Goal: Navigation & Orientation: Find specific page/section

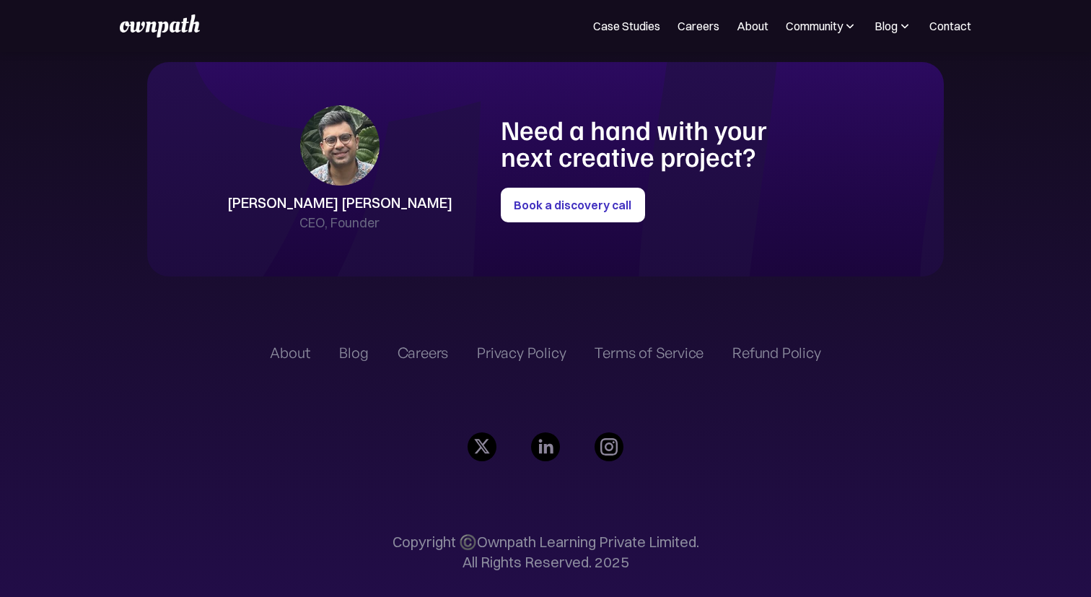
scroll to position [3339, 0]
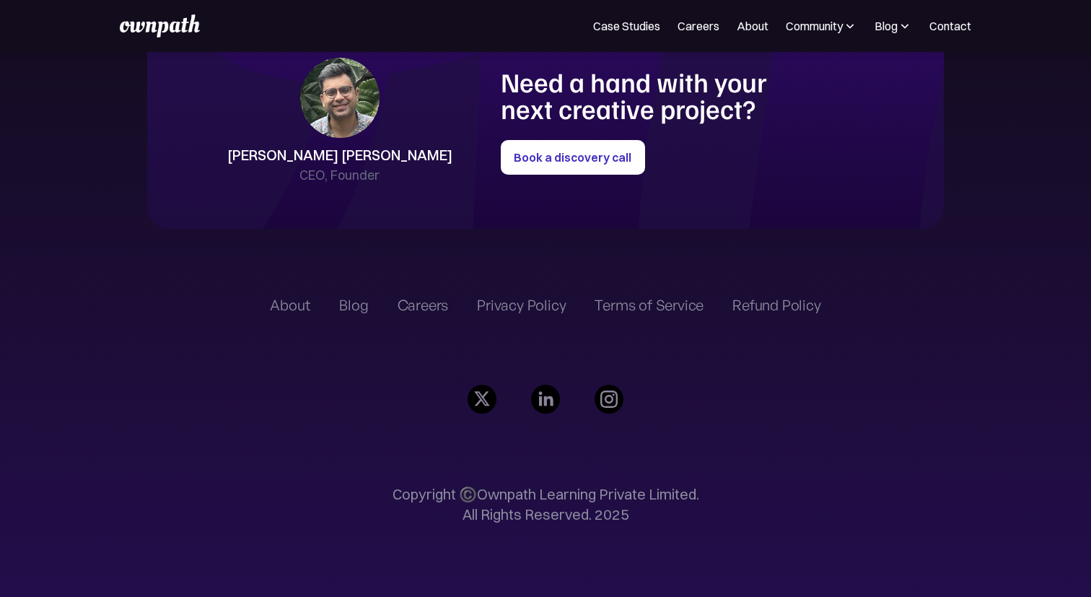
click at [356, 303] on div "Blog" at bounding box center [353, 305] width 29 height 17
click at [757, 30] on link "About" at bounding box center [753, 25] width 32 height 17
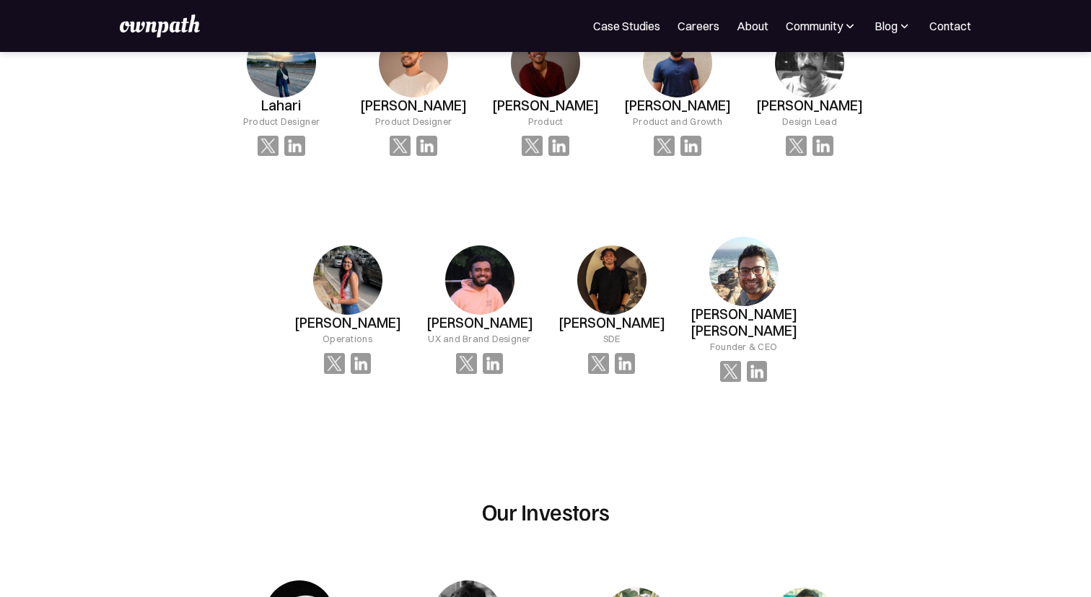
scroll to position [927, 0]
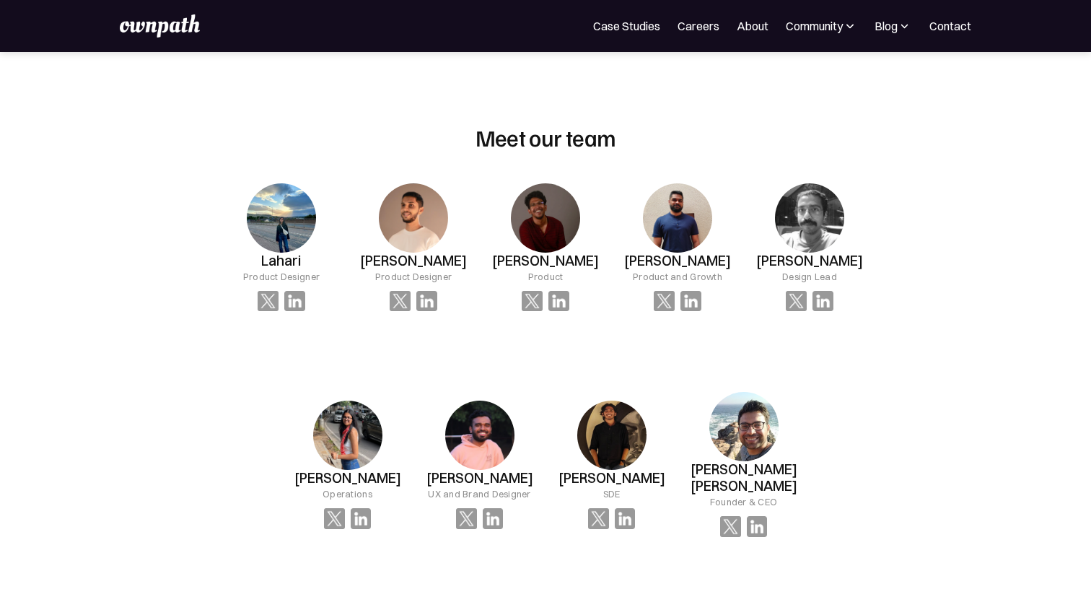
click at [623, 425] on img at bounding box center [611, 435] width 69 height 69
click at [607, 510] on img at bounding box center [598, 518] width 21 height 21
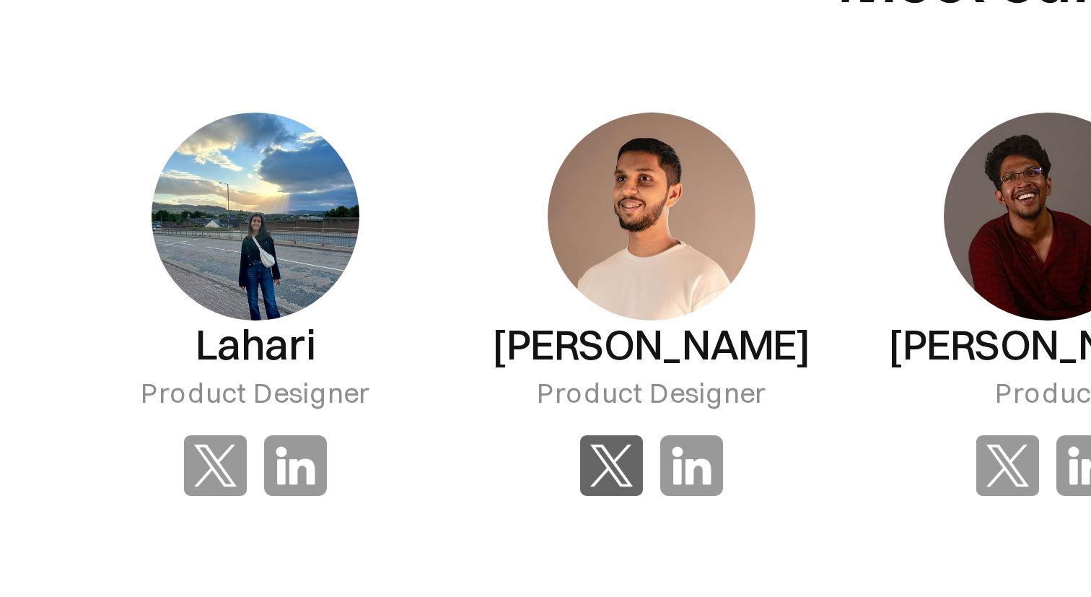
click at [396, 297] on img at bounding box center [400, 301] width 21 height 21
